Goal: Transaction & Acquisition: Book appointment/travel/reservation

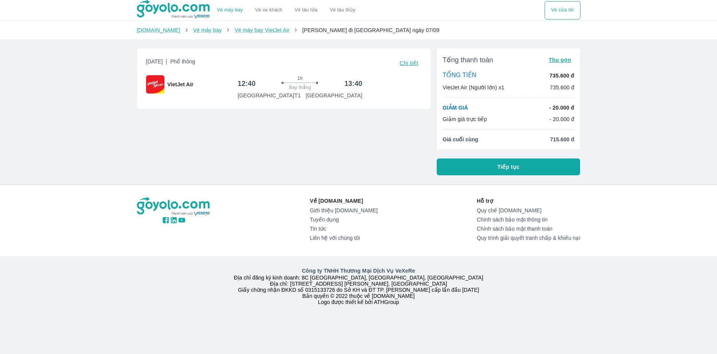
click at [476, 167] on button "Tiếp tục" at bounding box center [509, 167] width 144 height 17
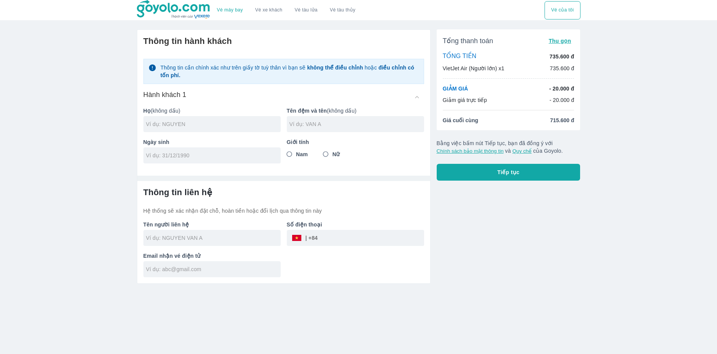
click at [235, 6] on button "Vé máy bay" at bounding box center [230, 10] width 38 height 18
click at [233, 8] on link "Vé máy bay" at bounding box center [230, 10] width 26 height 6
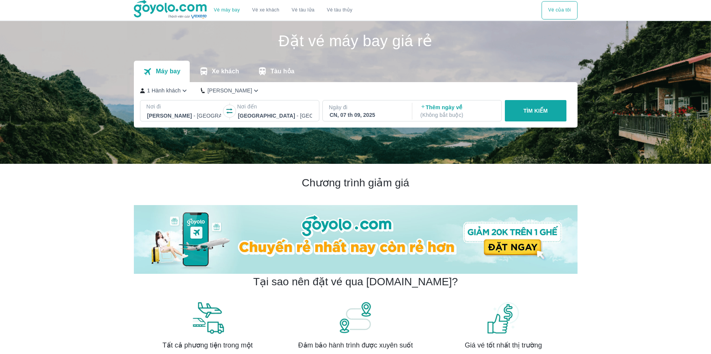
click at [262, 197] on div "Chương trình giảm giá" at bounding box center [356, 225] width 444 height 99
click at [252, 92] on icon "button" at bounding box center [256, 91] width 8 height 8
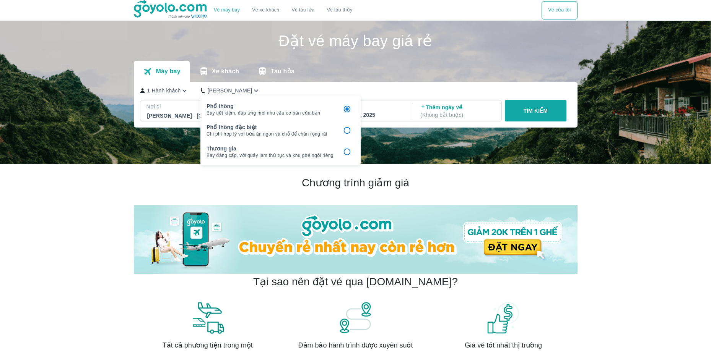
click at [557, 189] on h2 "Chương trình giảm giá" at bounding box center [356, 183] width 444 height 14
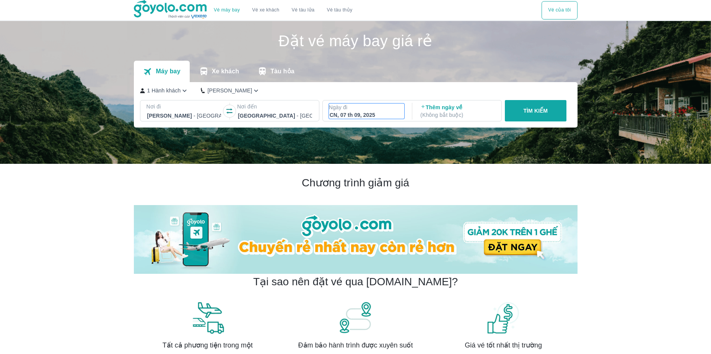
click at [342, 110] on p "Ngày đi" at bounding box center [367, 108] width 76 height 8
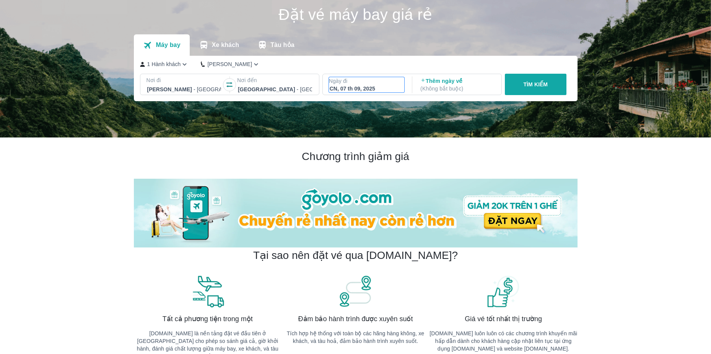
scroll to position [44, 0]
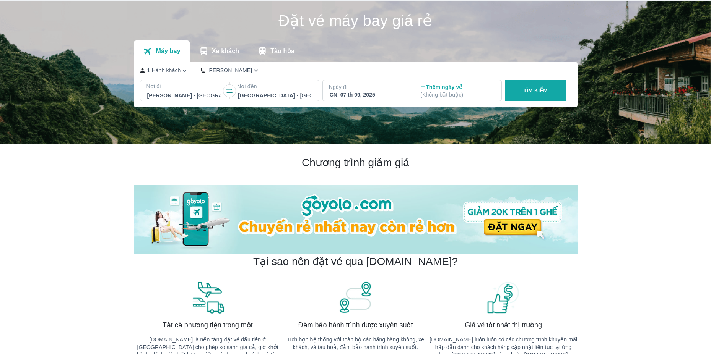
scroll to position [0, 0]
